Goal: Information Seeking & Learning: Learn about a topic

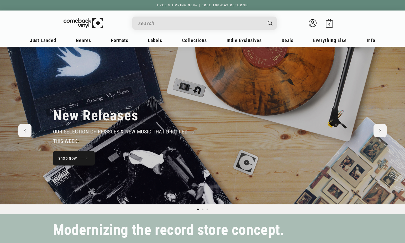
click at [70, 157] on link "shop now" at bounding box center [74, 158] width 42 height 14
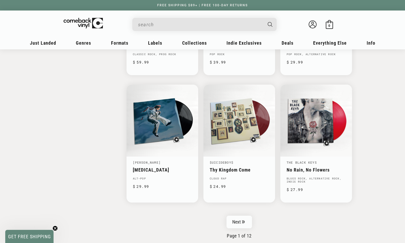
scroll to position [788, 0]
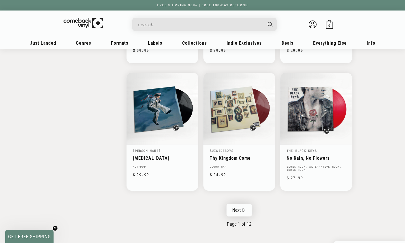
click at [245, 209] on icon "Pagination" at bounding box center [243, 209] width 3 height 3
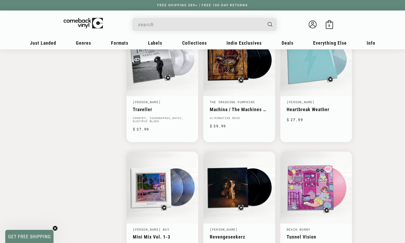
scroll to position [788, 0]
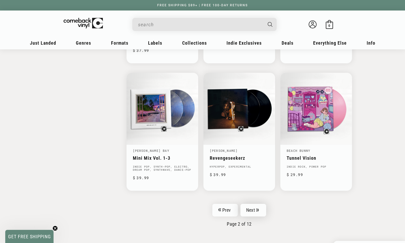
click at [255, 211] on link "Next" at bounding box center [254, 210] width 26 height 13
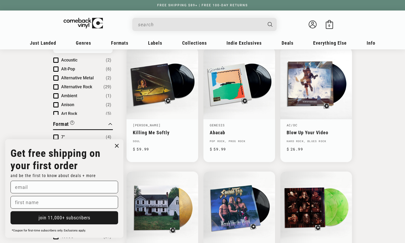
scroll to position [184, 0]
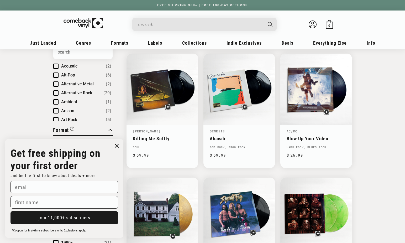
click at [116, 144] on circle "Close dialog" at bounding box center [117, 146] width 8 height 8
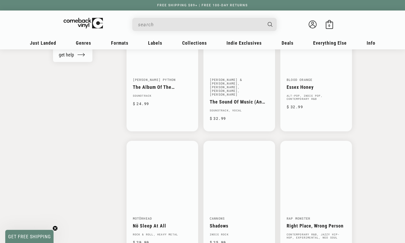
scroll to position [657, 0]
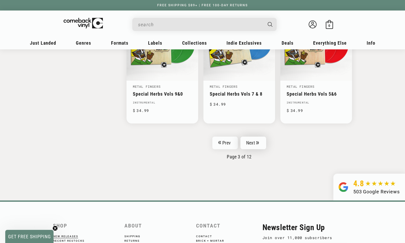
click at [256, 141] on icon "Pagination" at bounding box center [257, 142] width 3 height 3
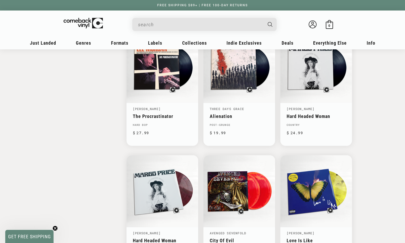
scroll to position [709, 0]
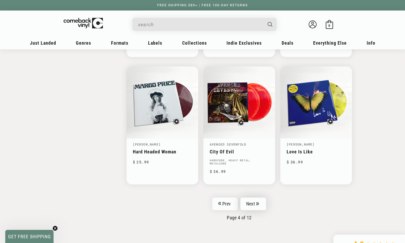
click at [250, 206] on link "Next" at bounding box center [254, 204] width 26 height 13
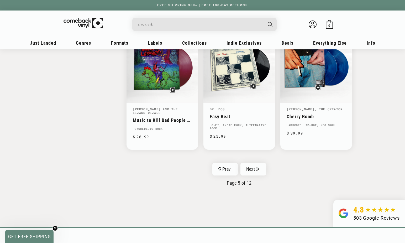
scroll to position [841, 0]
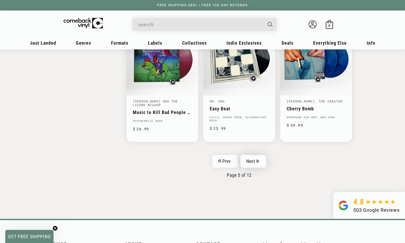
click at [254, 161] on link "Next" at bounding box center [254, 161] width 26 height 13
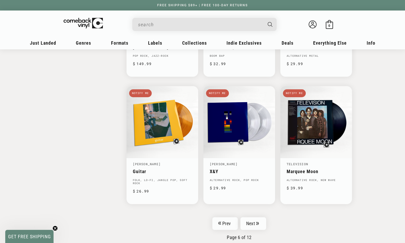
scroll to position [814, 0]
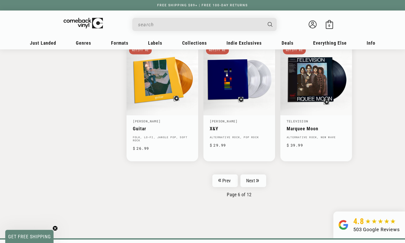
click at [259, 178] on link "Next" at bounding box center [254, 180] width 26 height 13
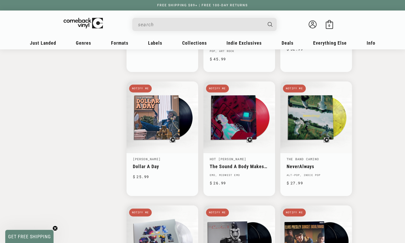
scroll to position [709, 0]
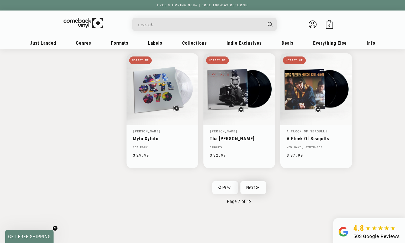
click at [256, 183] on link "Next" at bounding box center [254, 187] width 26 height 13
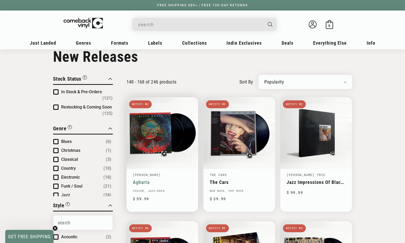
scroll to position [26, 0]
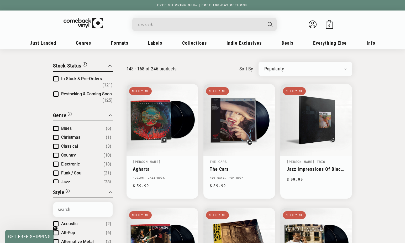
click at [82, 76] on span "In Stock & Pre-Orders" at bounding box center [81, 78] width 41 height 5
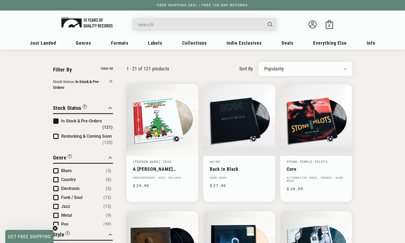
click at [84, 22] on img at bounding box center [86, 22] width 51 height 11
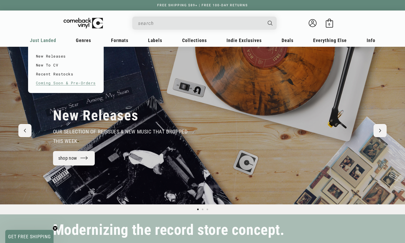
click at [46, 83] on link "Coming Soon & Pre-Orders" at bounding box center [66, 83] width 60 height 9
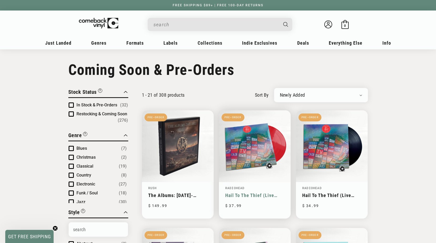
click at [264, 197] on link "Hail To The Thief (Live Recordings 2003 - 2009)" at bounding box center [254, 196] width 59 height 6
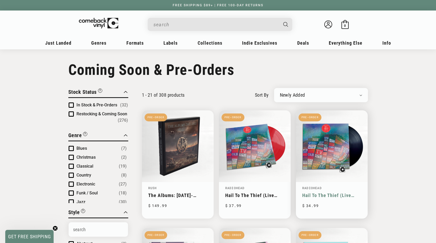
click at [333, 195] on link "Hail To The Thief (Live Recordings [DATE] - [DATE])" at bounding box center [331, 196] width 59 height 6
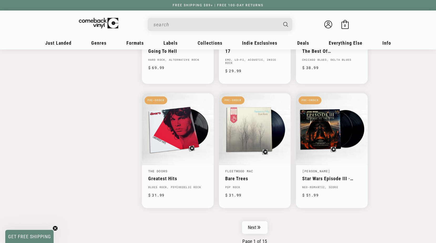
scroll to position [788, 0]
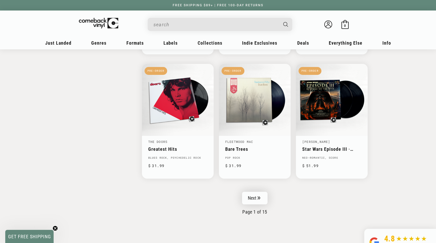
click at [261, 193] on link "Next" at bounding box center [255, 198] width 26 height 13
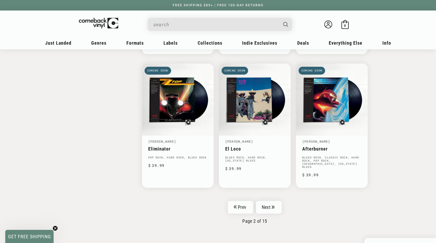
scroll to position [788, 0]
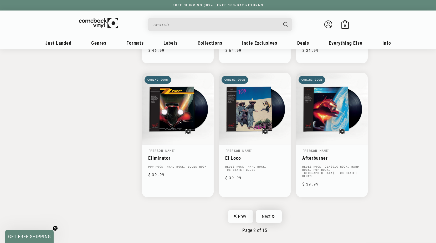
click at [275, 210] on link "Next" at bounding box center [269, 216] width 26 height 13
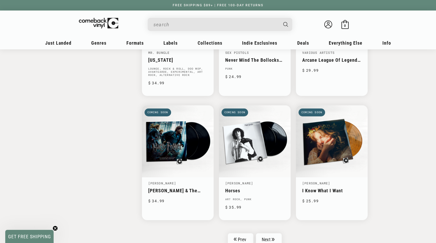
scroll to position [788, 0]
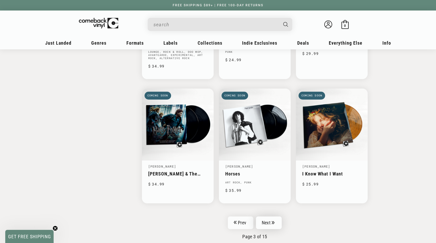
click at [270, 223] on link "Next" at bounding box center [269, 222] width 26 height 13
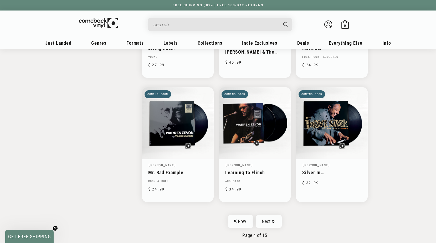
scroll to position [788, 0]
click at [262, 218] on link "Next" at bounding box center [269, 221] width 26 height 13
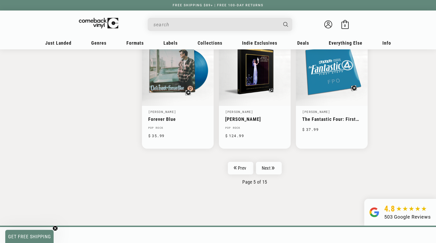
scroll to position [841, 0]
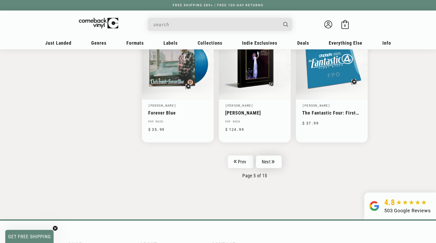
click at [274, 157] on link "Next" at bounding box center [269, 162] width 26 height 13
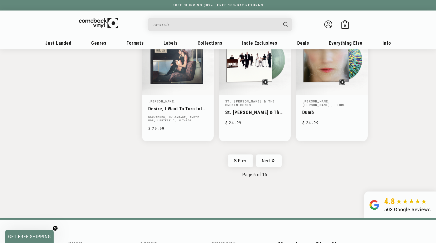
scroll to position [814, 0]
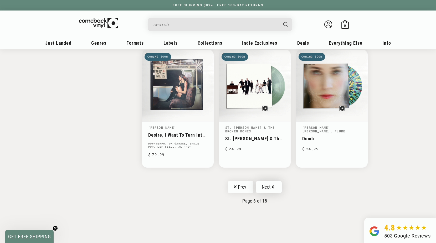
click at [271, 189] on link "Next" at bounding box center [269, 187] width 26 height 13
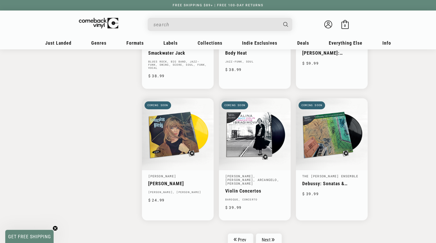
scroll to position [788, 0]
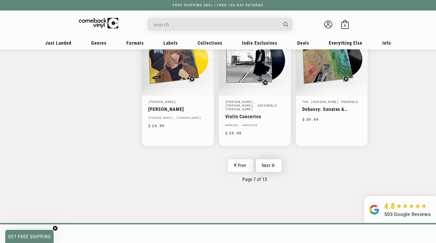
click at [264, 169] on link "Next" at bounding box center [269, 165] width 26 height 13
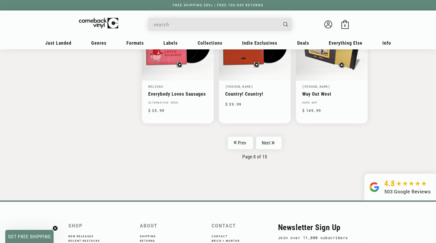
scroll to position [867, 0]
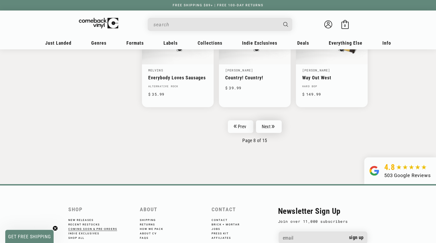
click at [268, 122] on link "Next" at bounding box center [269, 126] width 26 height 13
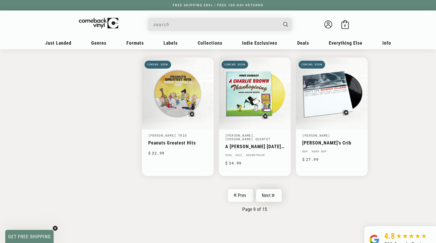
click at [270, 194] on link "Next" at bounding box center [269, 195] width 26 height 13
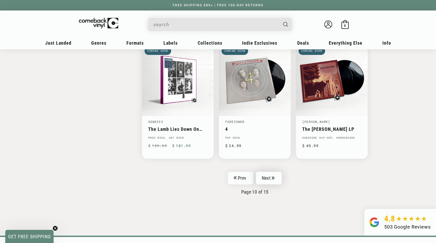
click at [267, 176] on link "Next" at bounding box center [269, 178] width 26 height 13
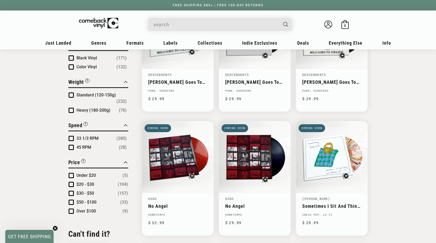
scroll to position [473, 0]
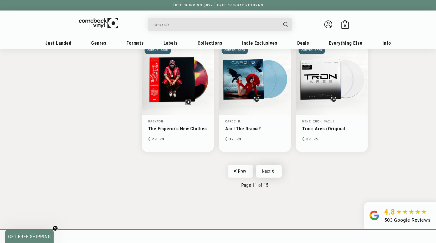
click at [271, 174] on link "Next" at bounding box center [269, 171] width 26 height 13
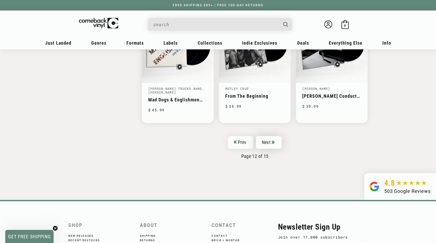
click at [268, 142] on link "Next" at bounding box center [269, 142] width 26 height 13
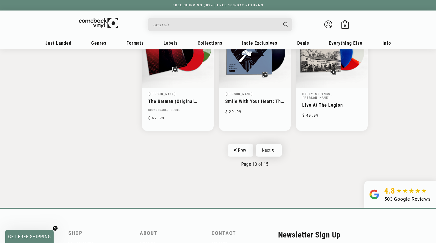
click at [270, 144] on link "Next" at bounding box center [269, 150] width 26 height 13
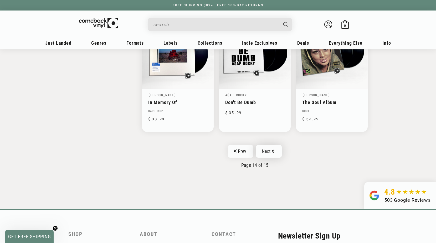
click at [268, 153] on link "Next" at bounding box center [269, 151] width 26 height 13
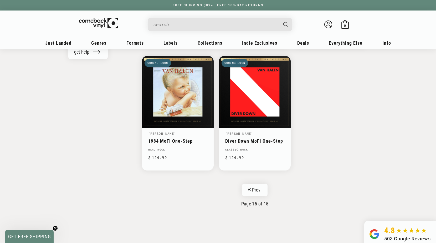
scroll to position [654, 0]
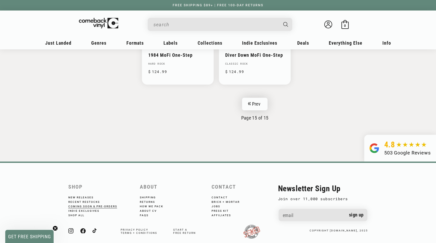
click at [250, 98] on link "Prev" at bounding box center [254, 104] width 25 height 13
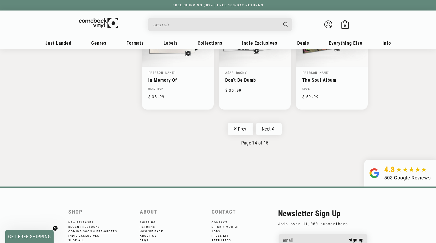
scroll to position [846, 0]
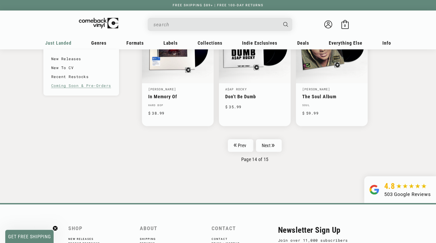
click at [60, 85] on link "Coming Soon & Pre-Orders" at bounding box center [81, 85] width 60 height 9
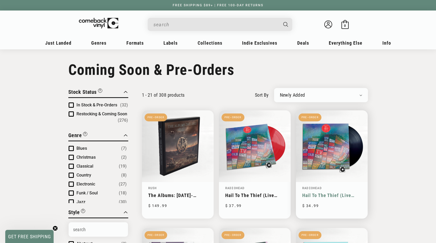
click at [311, 195] on link "Hail To The Thief (Live Recordings [DATE] - [DATE])" at bounding box center [331, 196] width 59 height 6
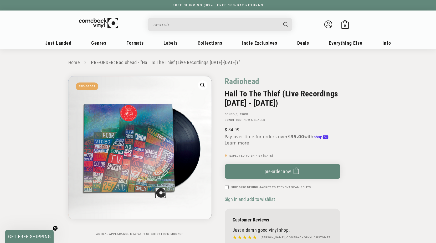
click at [177, 24] on input "When autocomplete results are available use up and down arrows to review and en…" at bounding box center [215, 24] width 125 height 11
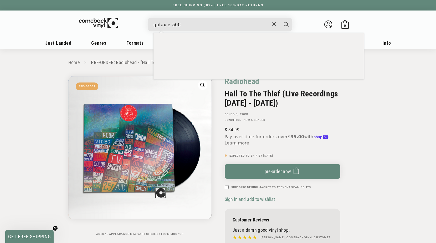
type input "galaxie 500"
click at [280, 18] on button "Search" at bounding box center [286, 24] width 13 height 13
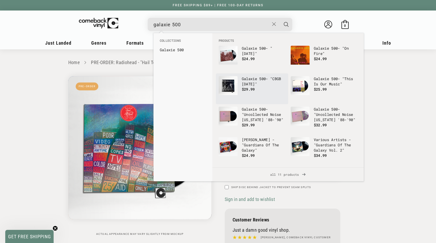
click at [259, 85] on p "Galaxie 500 - "CBGB 12.13.88"" at bounding box center [264, 81] width 44 height 11
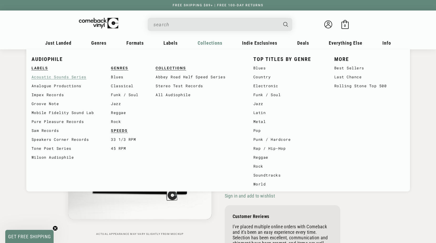
click at [62, 77] on link "Acoustic Sounds Series" at bounding box center [72, 77] width 80 height 9
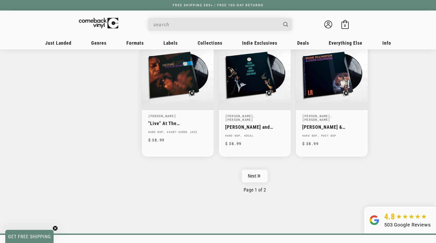
scroll to position [867, 0]
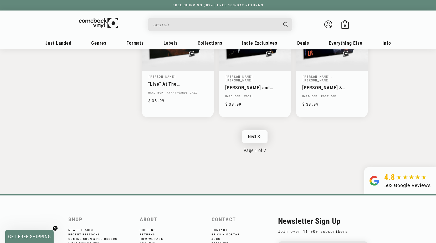
click at [262, 132] on link "Next" at bounding box center [255, 136] width 26 height 13
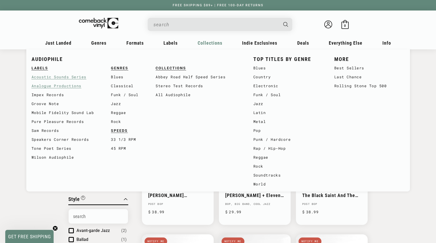
click at [62, 85] on link "Analogue Productions" at bounding box center [72, 85] width 80 height 9
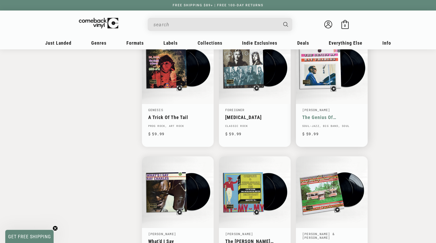
scroll to position [473, 0]
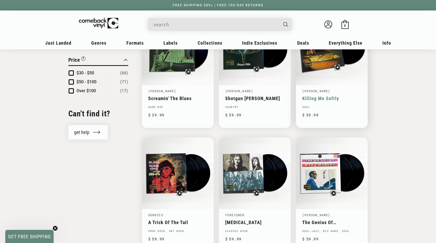
click at [330, 101] on link "Killing Me Softly" at bounding box center [331, 99] width 59 height 6
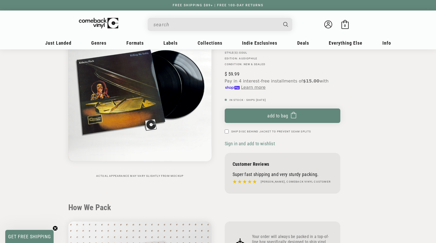
scroll to position [26, 0]
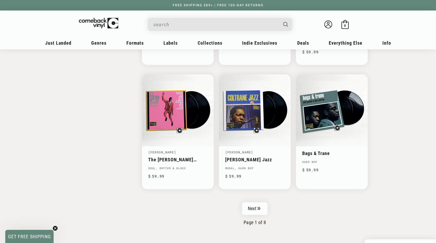
scroll to position [841, 0]
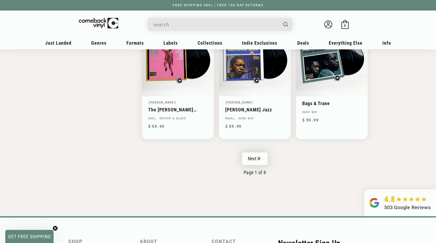
click at [259, 157] on icon "Pagination" at bounding box center [258, 158] width 3 height 3
